Goal: Task Accomplishment & Management: Use online tool/utility

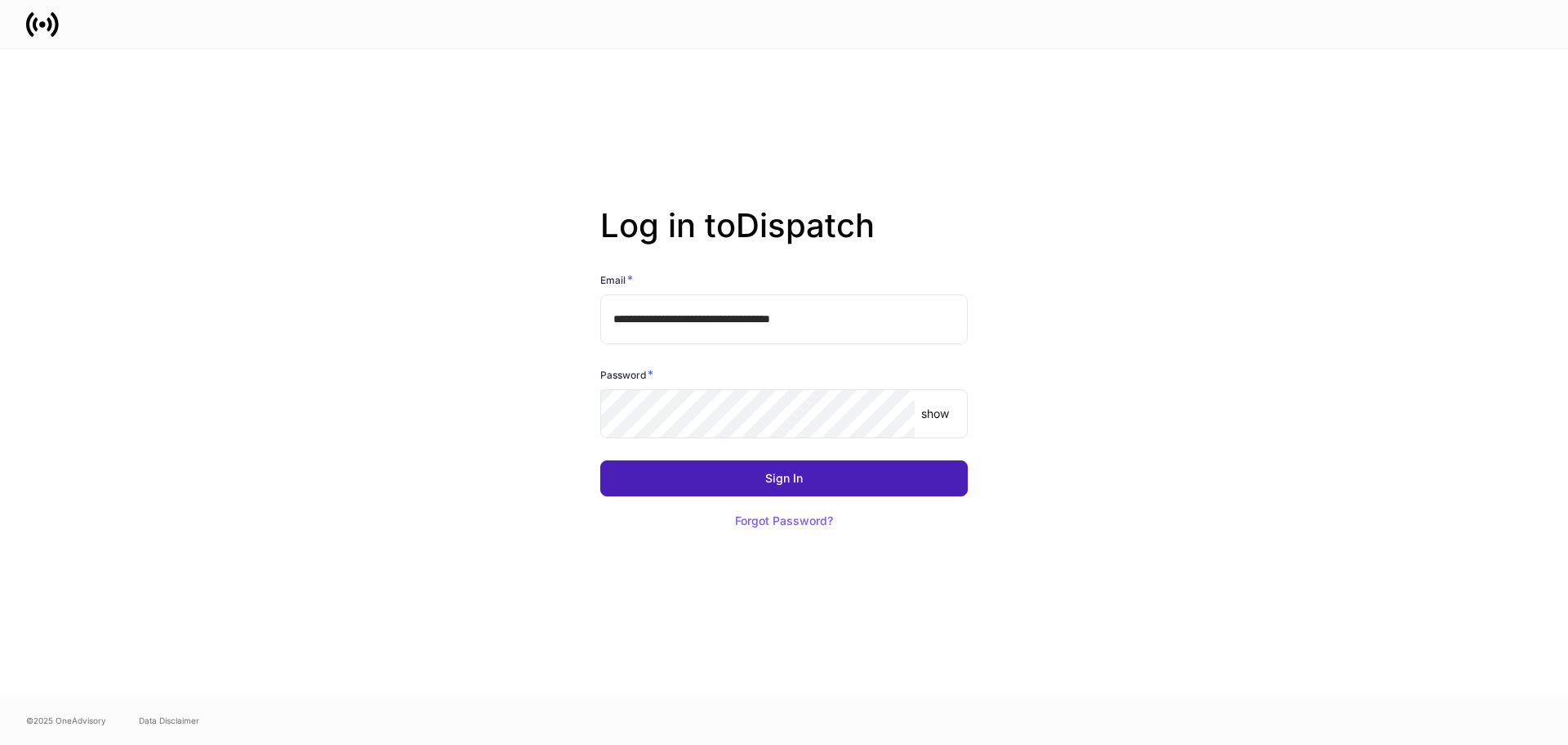
click at [859, 480] on button "Sign In" at bounding box center [784, 478] width 367 height 36
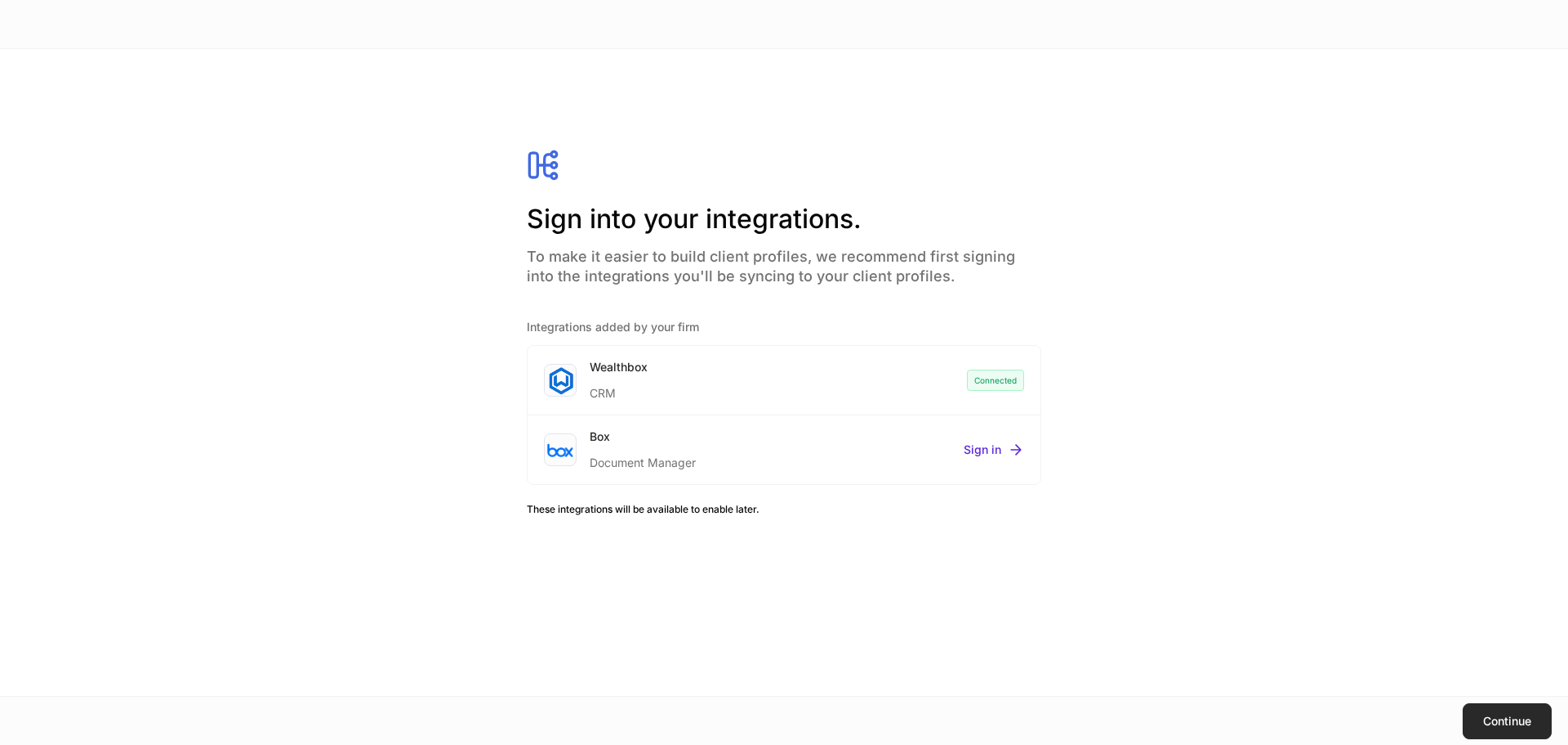
click at [1486, 728] on button "Continue" at bounding box center [1507, 720] width 89 height 36
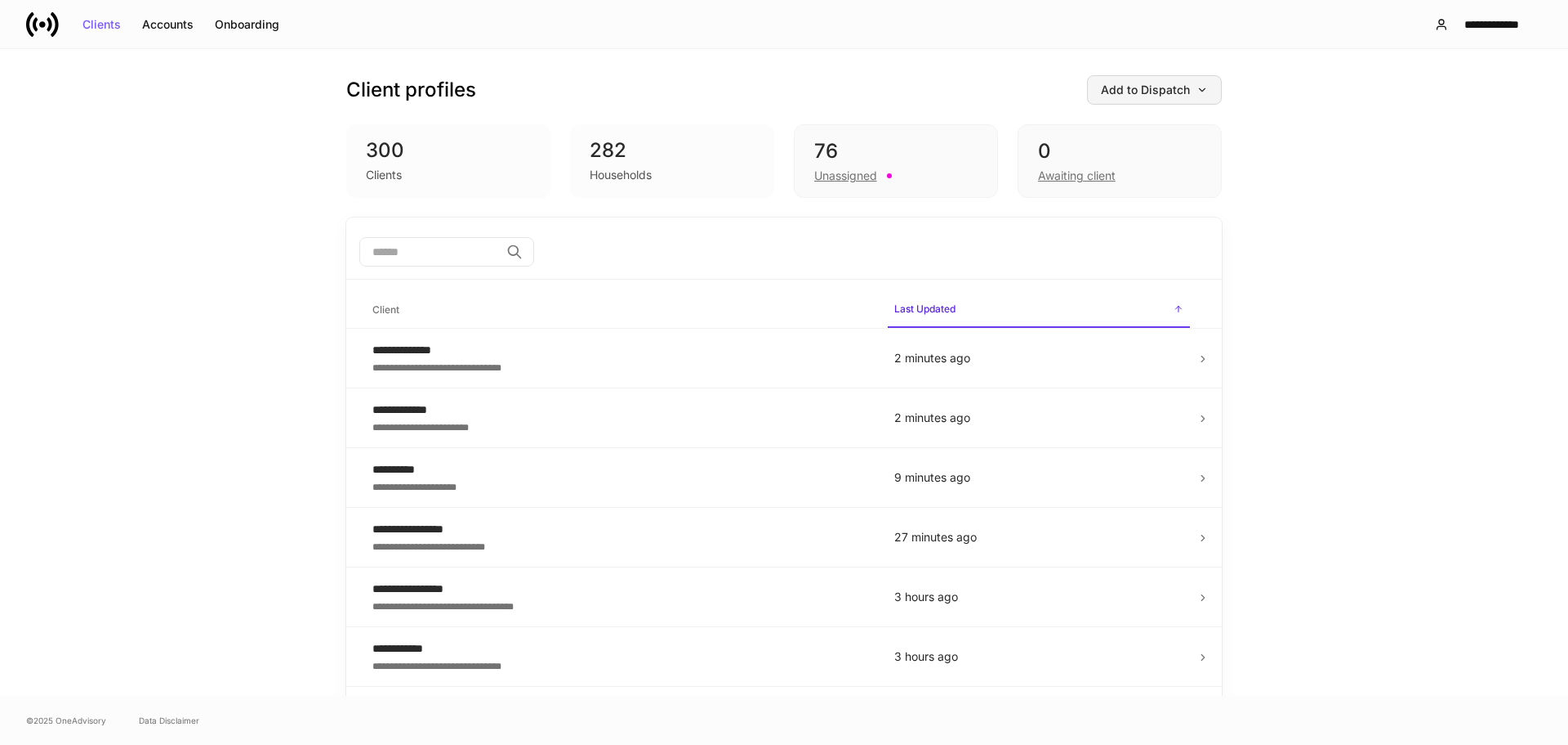
click at [1197, 93] on icon "button" at bounding box center [1203, 90] width 11 height 11
click at [1130, 263] on div "Export account summary" at bounding box center [1124, 255] width 134 height 17
